Goal: Information Seeking & Learning: Learn about a topic

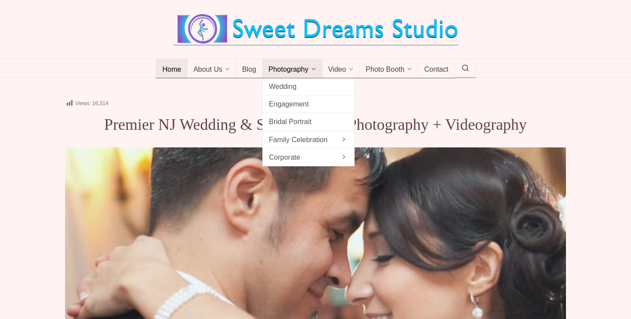
click at [311, 78] on link "Photography" at bounding box center [292, 68] width 60 height 19
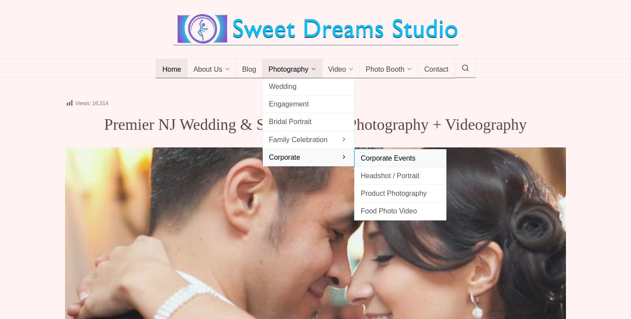
click at [377, 164] on span "Corporate Events" at bounding box center [400, 158] width 79 height 12
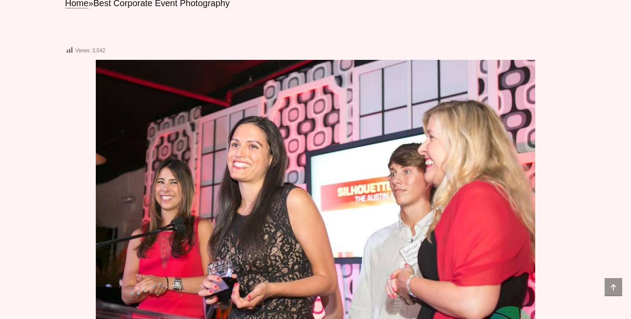
scroll to position [309, 0]
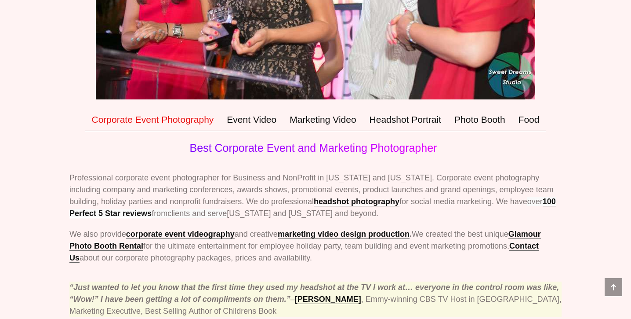
click at [336, 154] on span "Best Corporate Event and Marketing Photographer" at bounding box center [313, 148] width 247 height 12
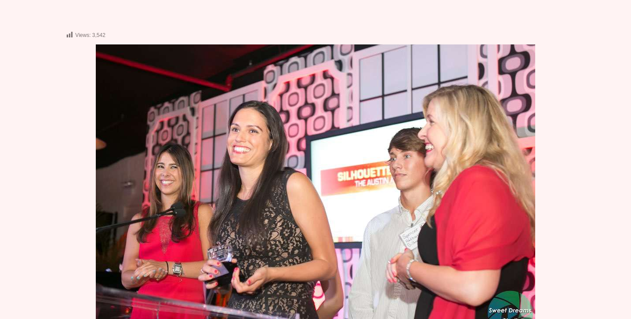
scroll to position [0, 0]
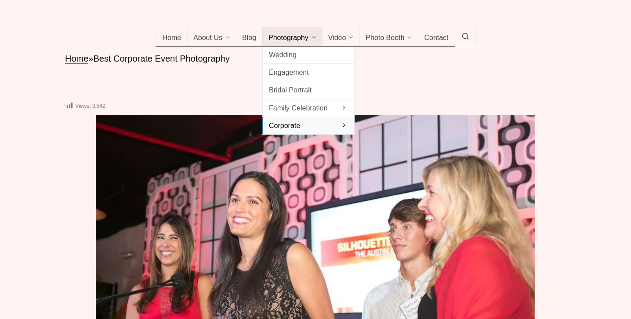
click at [295, 43] on span "Photography" at bounding box center [289, 38] width 40 height 9
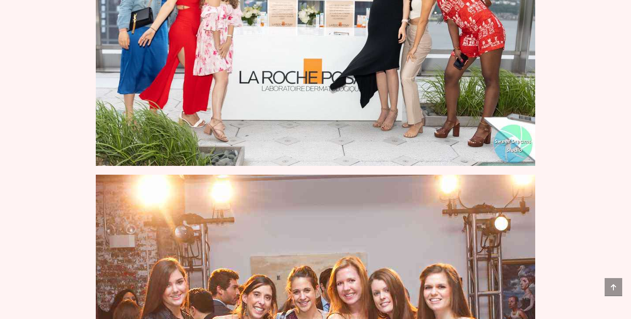
click at [346, 104] on img at bounding box center [316, 19] width 440 height 293
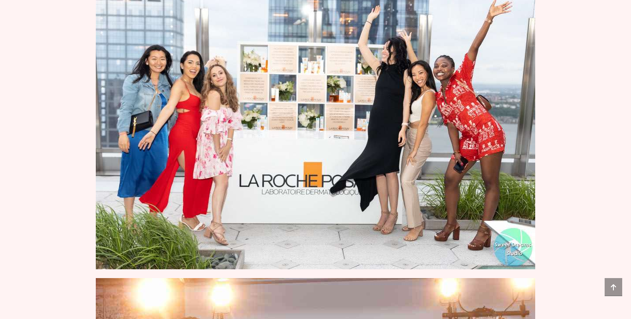
scroll to position [1575, 0]
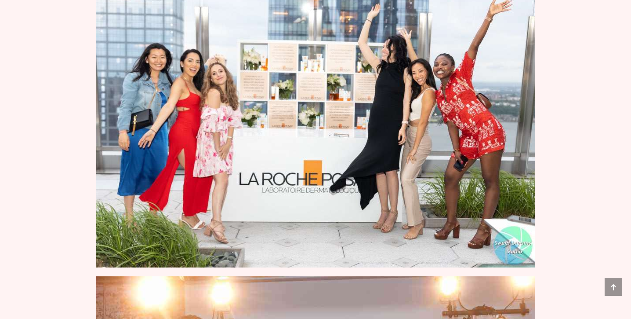
click at [346, 104] on img at bounding box center [316, 120] width 440 height 293
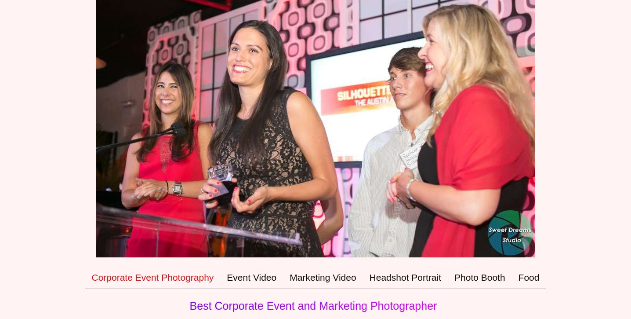
scroll to position [0, 0]
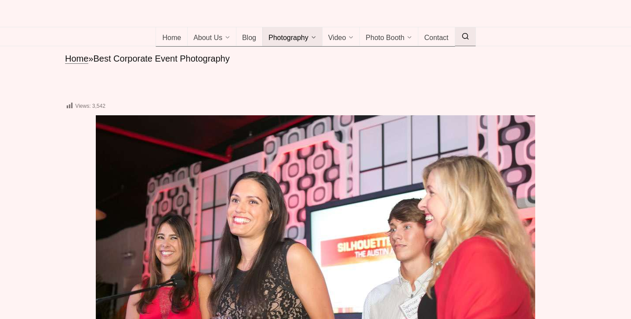
click at [466, 36] on icon at bounding box center [466, 36] width 8 height 0
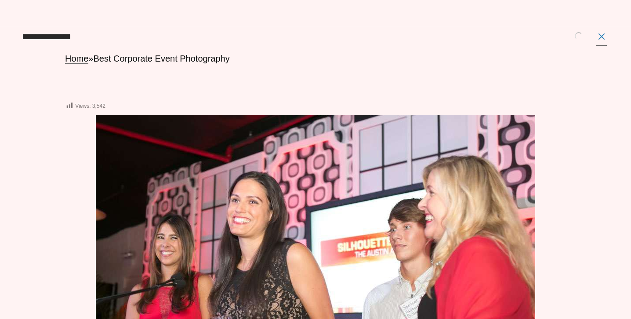
type input "**********"
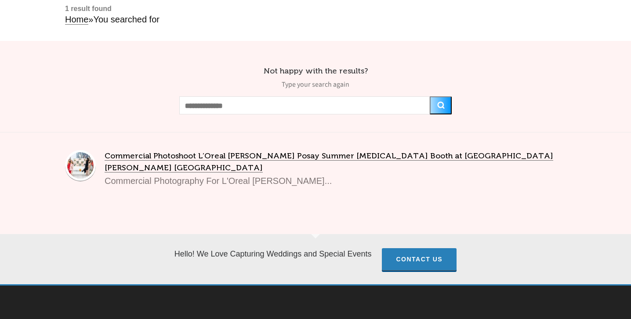
scroll to position [84, 0]
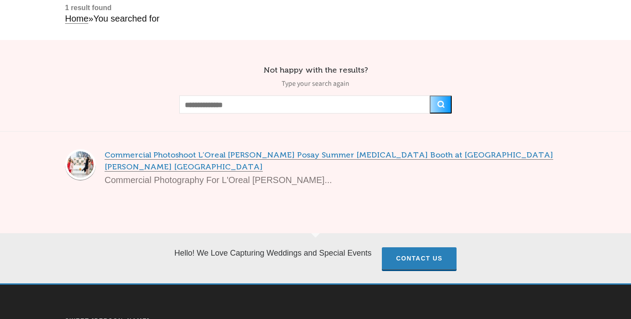
click at [231, 169] on link "Commercial Photoshoot L’Oreal [PERSON_NAME] Posay Summer [MEDICAL_DATA] Booth a…" at bounding box center [329, 160] width 449 height 21
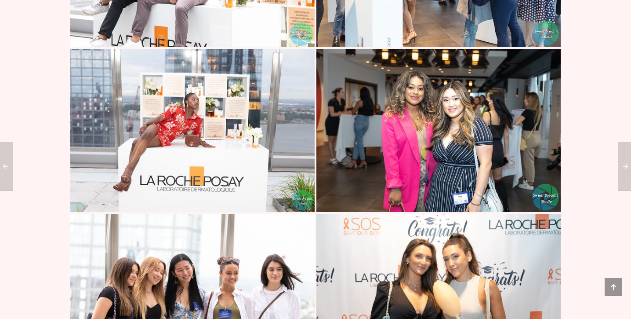
scroll to position [7720, 0]
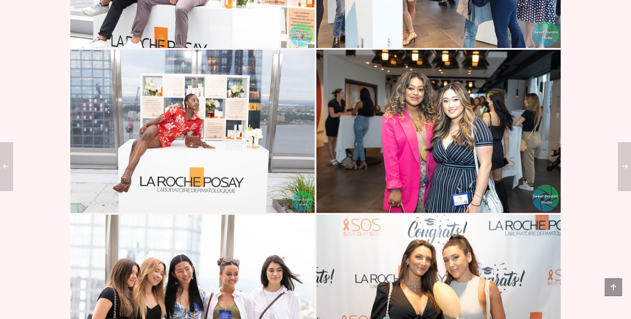
click at [467, 130] on img at bounding box center [439, 131] width 244 height 163
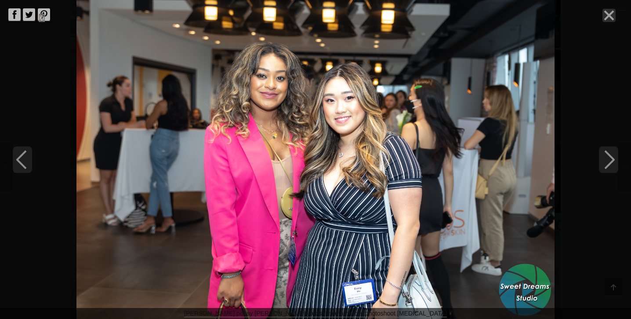
click at [613, 14] on icon "Close" at bounding box center [609, 15] width 13 height 13
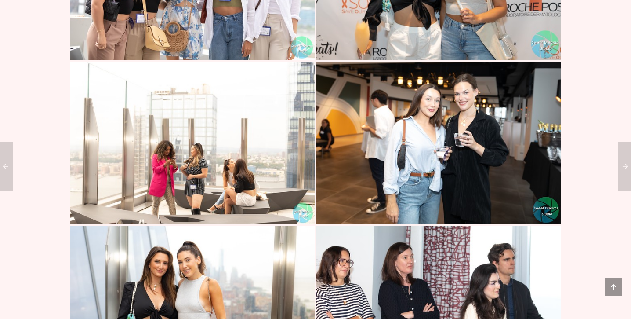
scroll to position [8118, 0]
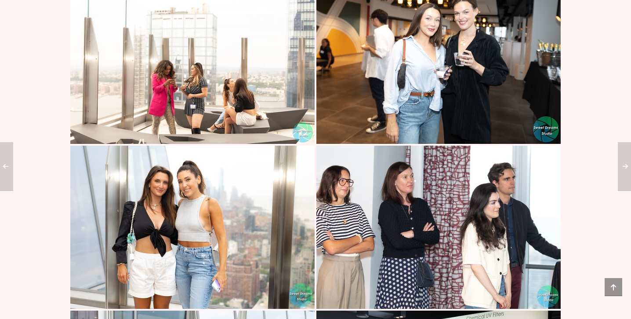
click at [175, 90] on img at bounding box center [192, 62] width 244 height 163
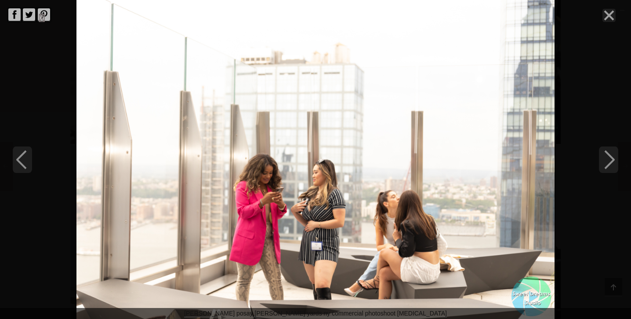
click at [600, 12] on div "loreal laroche posay hudson yards ny commercial photoshoot skin care" at bounding box center [315, 159] width 631 height 319
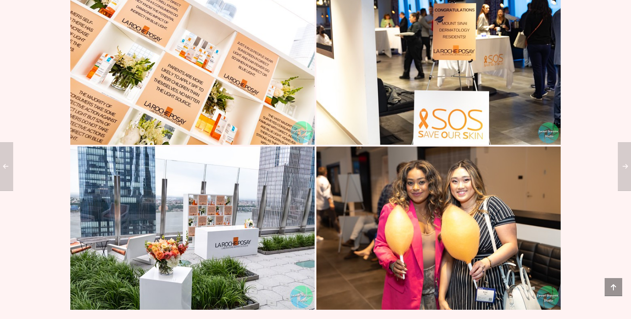
scroll to position [10284, 0]
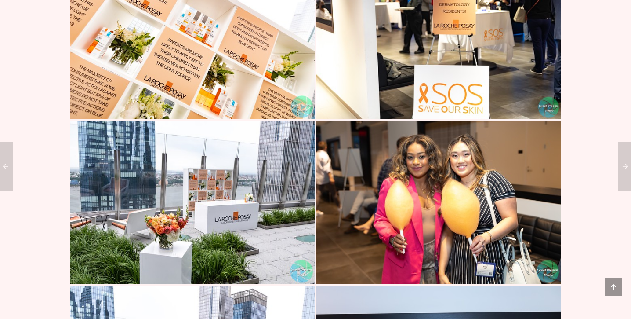
click at [464, 215] on img at bounding box center [439, 202] width 244 height 163
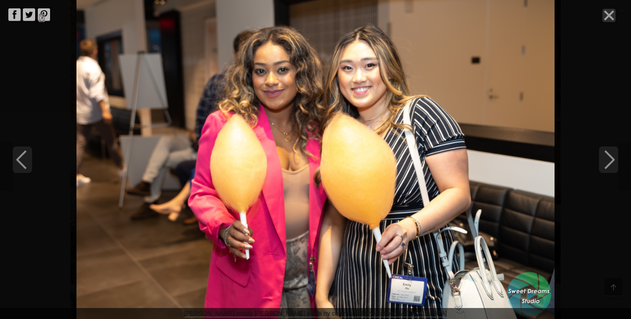
click at [613, 9] on icon "Close" at bounding box center [609, 15] width 13 height 13
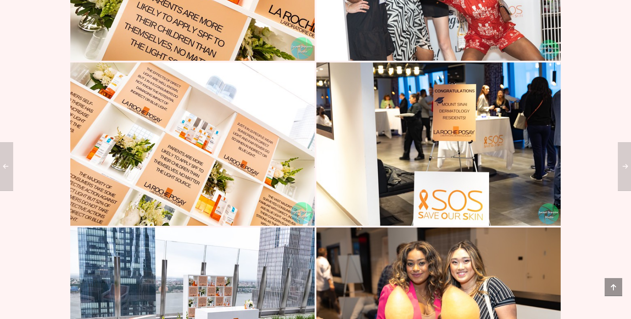
scroll to position [10324, 0]
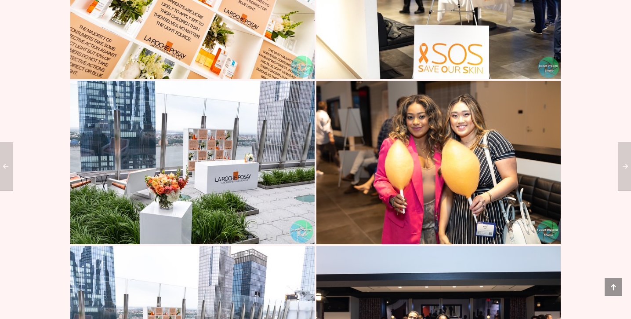
click at [463, 175] on img at bounding box center [439, 162] width 244 height 163
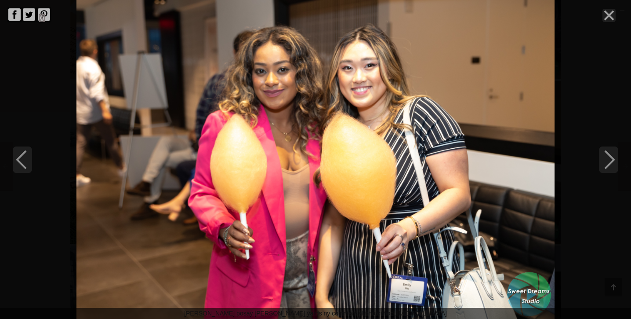
click at [618, 18] on div "loreal laroche posay hudson yards ny commercial photoshoot skin care" at bounding box center [315, 159] width 631 height 319
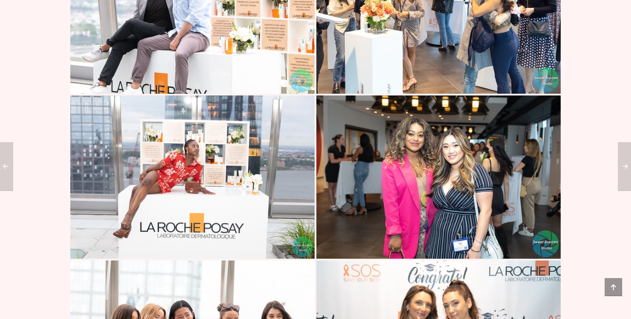
scroll to position [7683, 0]
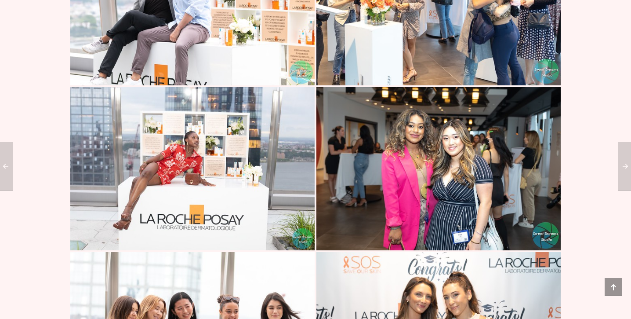
click at [440, 173] on img at bounding box center [439, 168] width 244 height 163
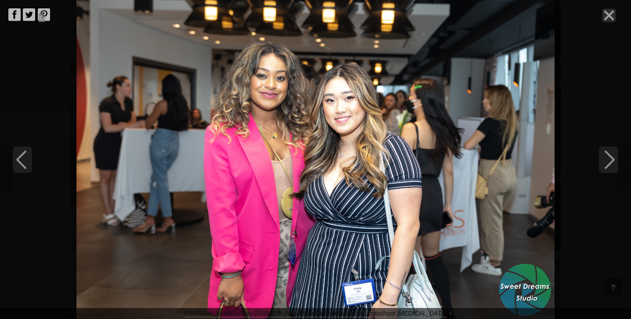
click at [612, 17] on line "Close" at bounding box center [609, 15] width 9 height 9
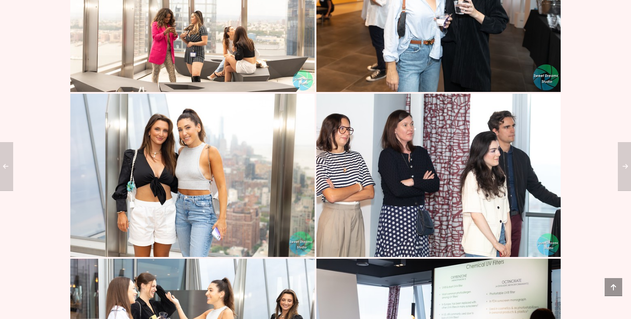
scroll to position [8037, 0]
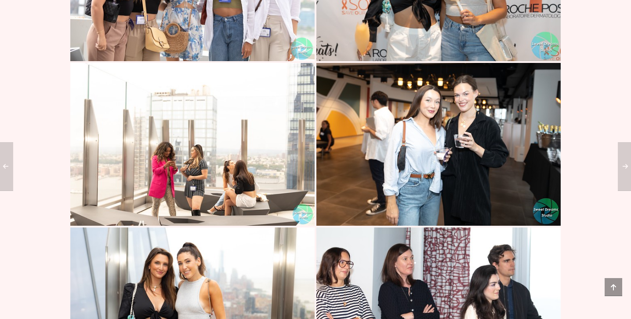
click at [209, 183] on img at bounding box center [192, 144] width 244 height 163
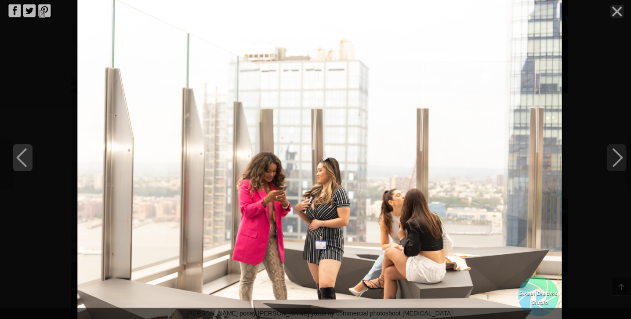
scroll to position [8169, 0]
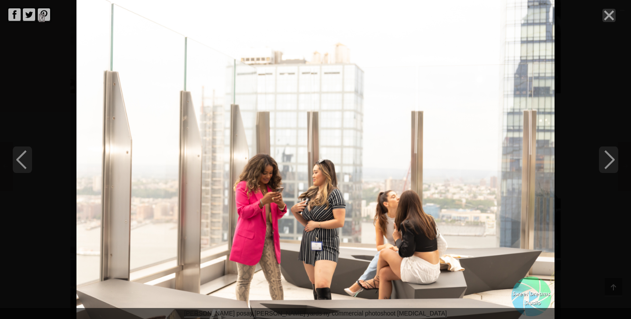
click at [609, 14] on g "Close" at bounding box center [609, 15] width 9 height 9
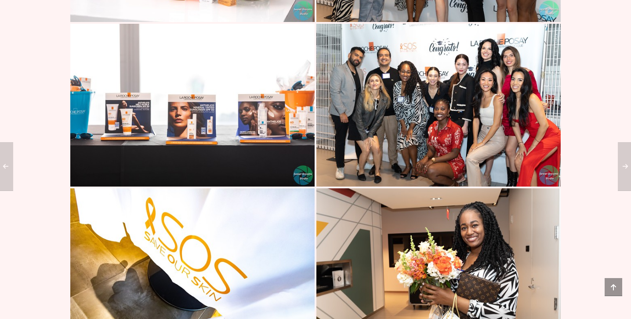
scroll to position [11539, 0]
